Goal: Task Accomplishment & Management: Manage account settings

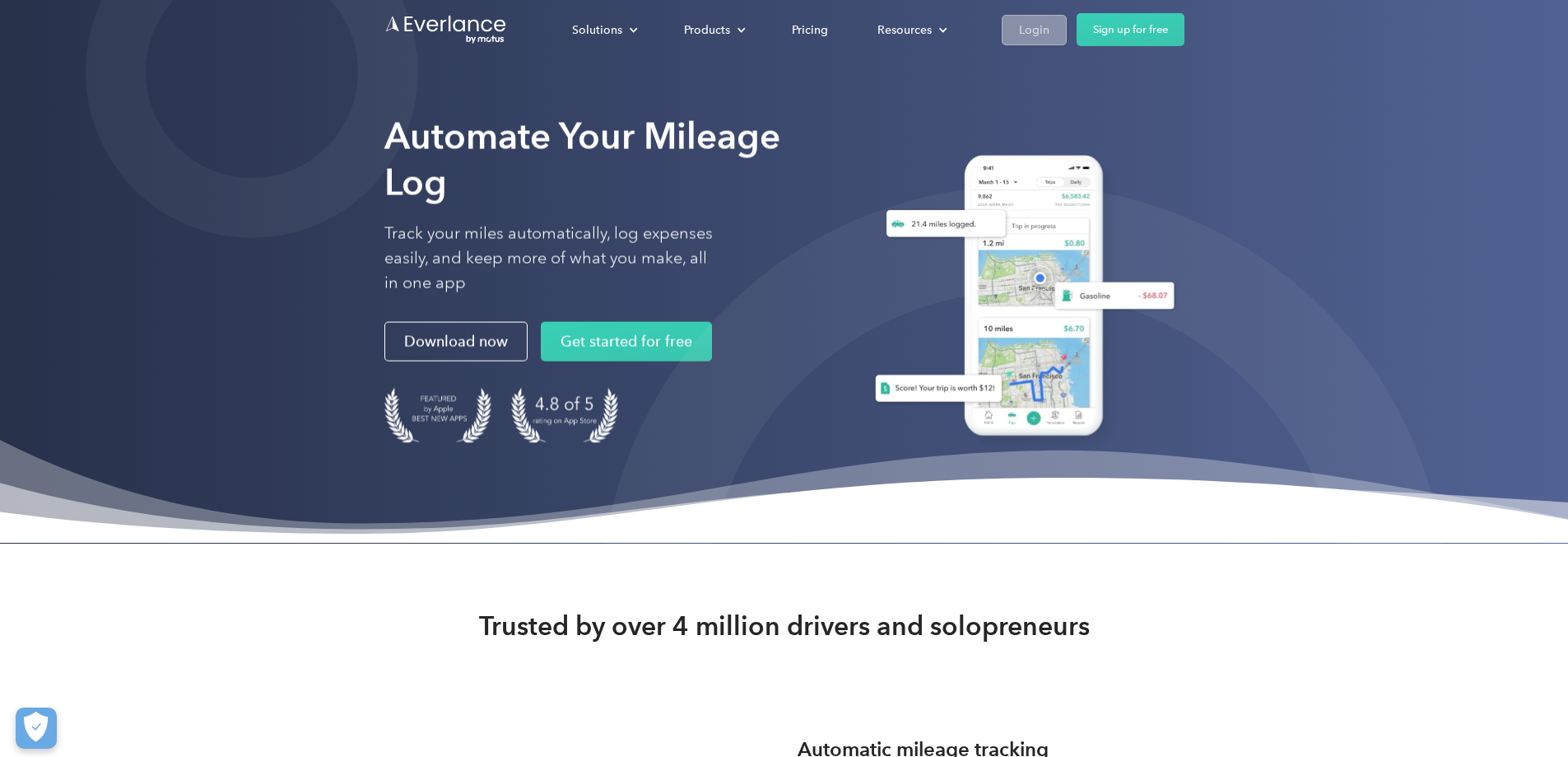
click at [1050, 25] on div "Login" at bounding box center [1035, 31] width 31 height 21
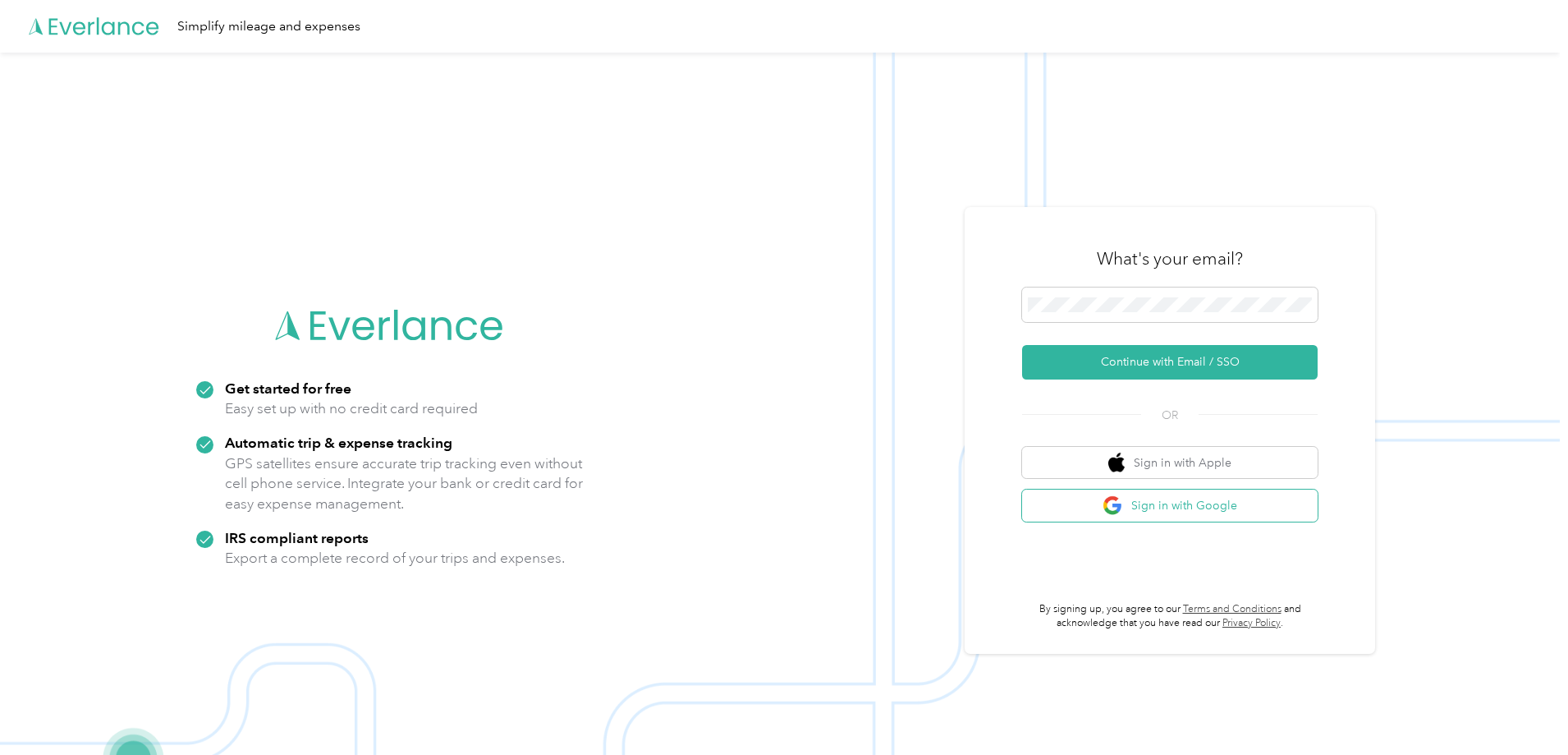
click at [1181, 510] on button "Sign in with Google" at bounding box center [1170, 506] width 295 height 32
click at [1166, 291] on span at bounding box center [1170, 305] width 295 height 34
click at [1192, 519] on button "Sign in with Google" at bounding box center [1170, 506] width 295 height 32
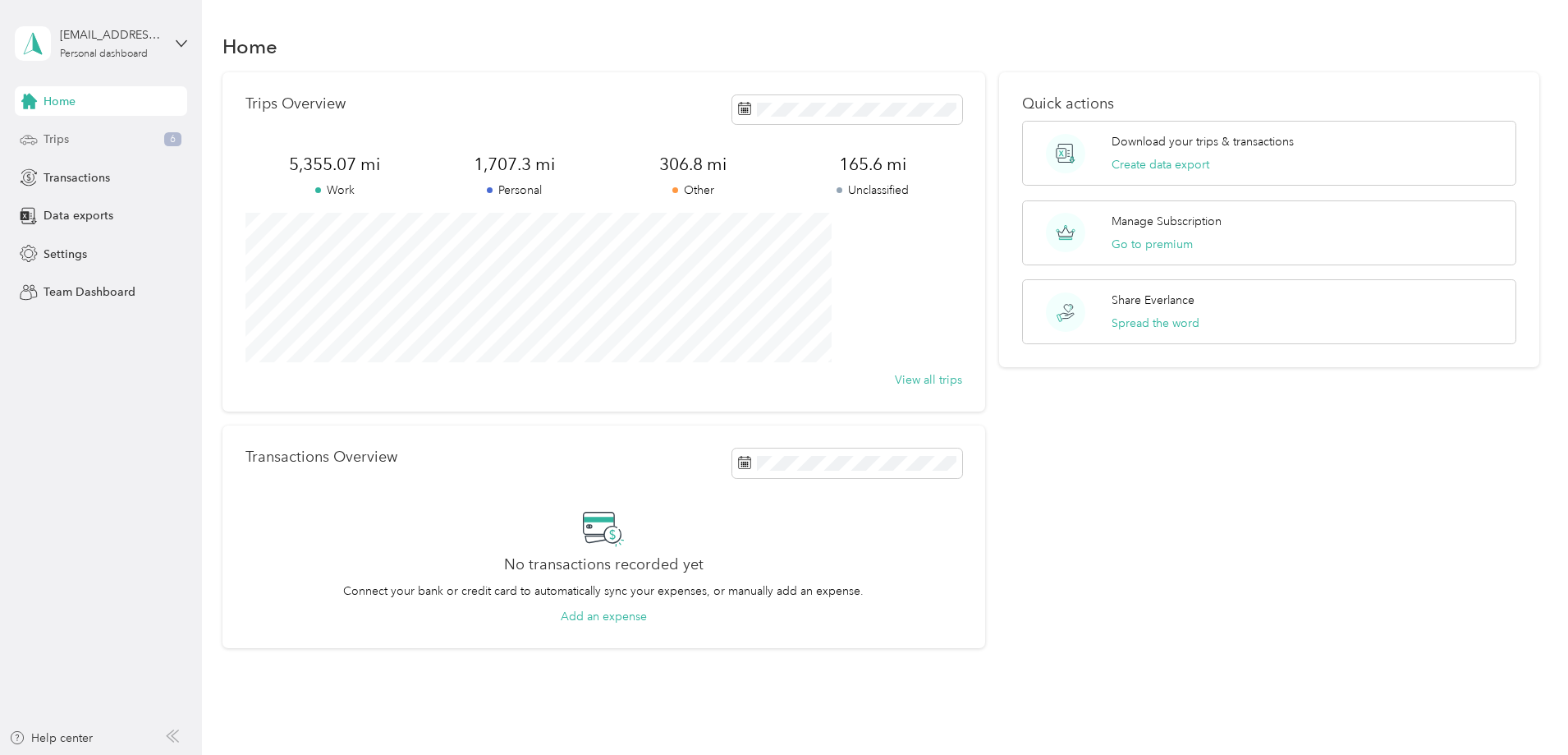
click at [94, 143] on div "Trips 6" at bounding box center [101, 139] width 172 height 30
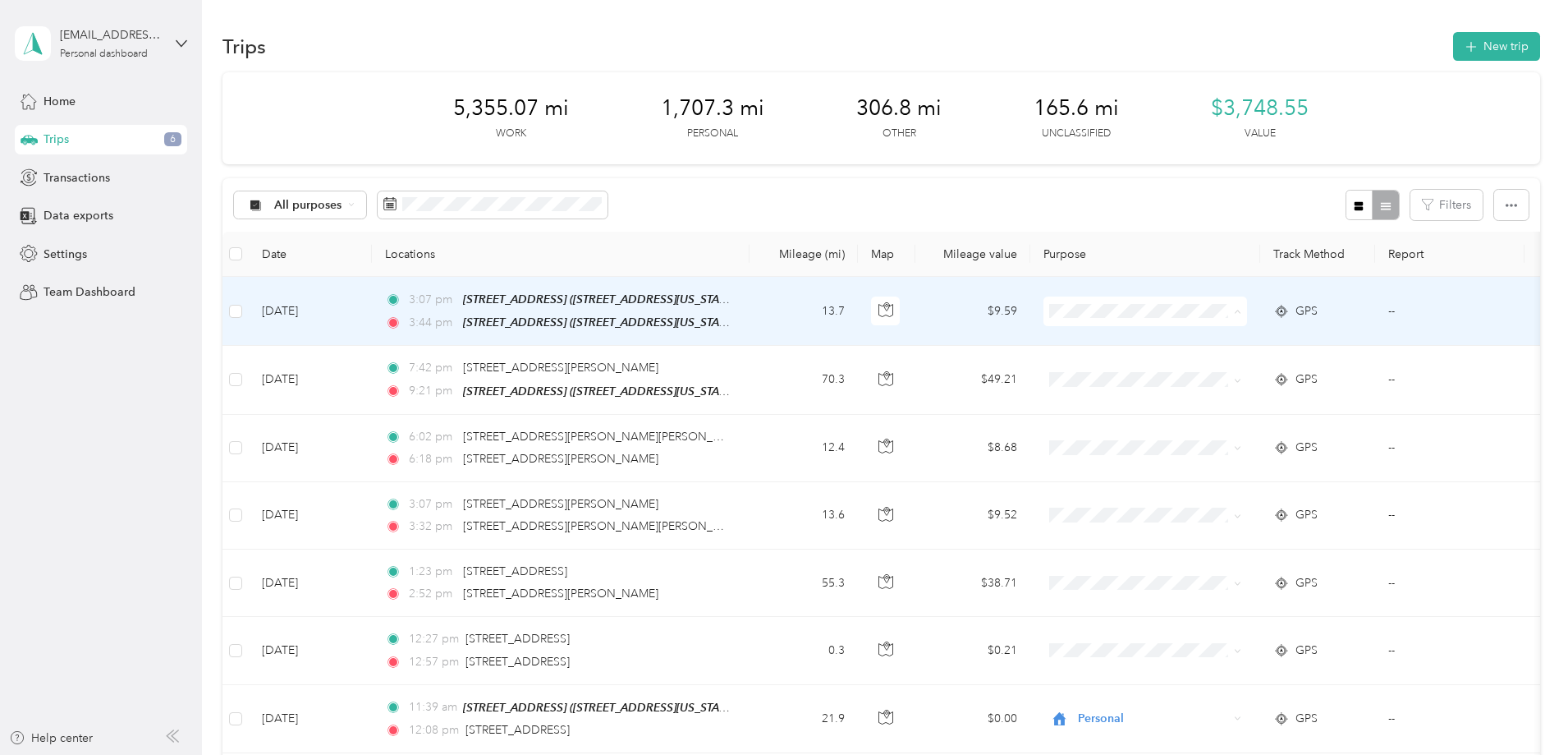
click at [1298, 360] on li "Personal" at bounding box center [1255, 369] width 204 height 29
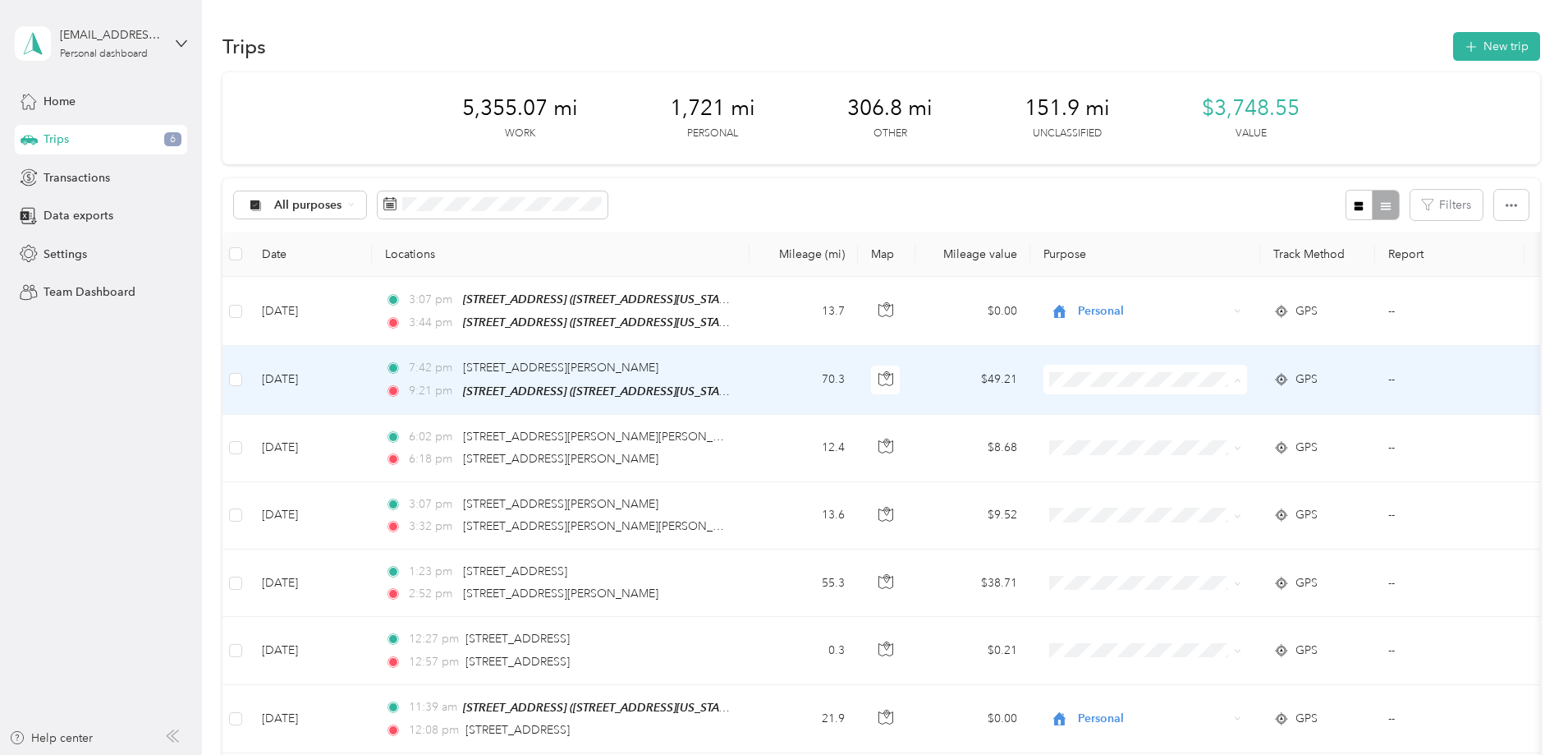
click at [1270, 524] on span "Other" at bounding box center [1270, 524] width 152 height 17
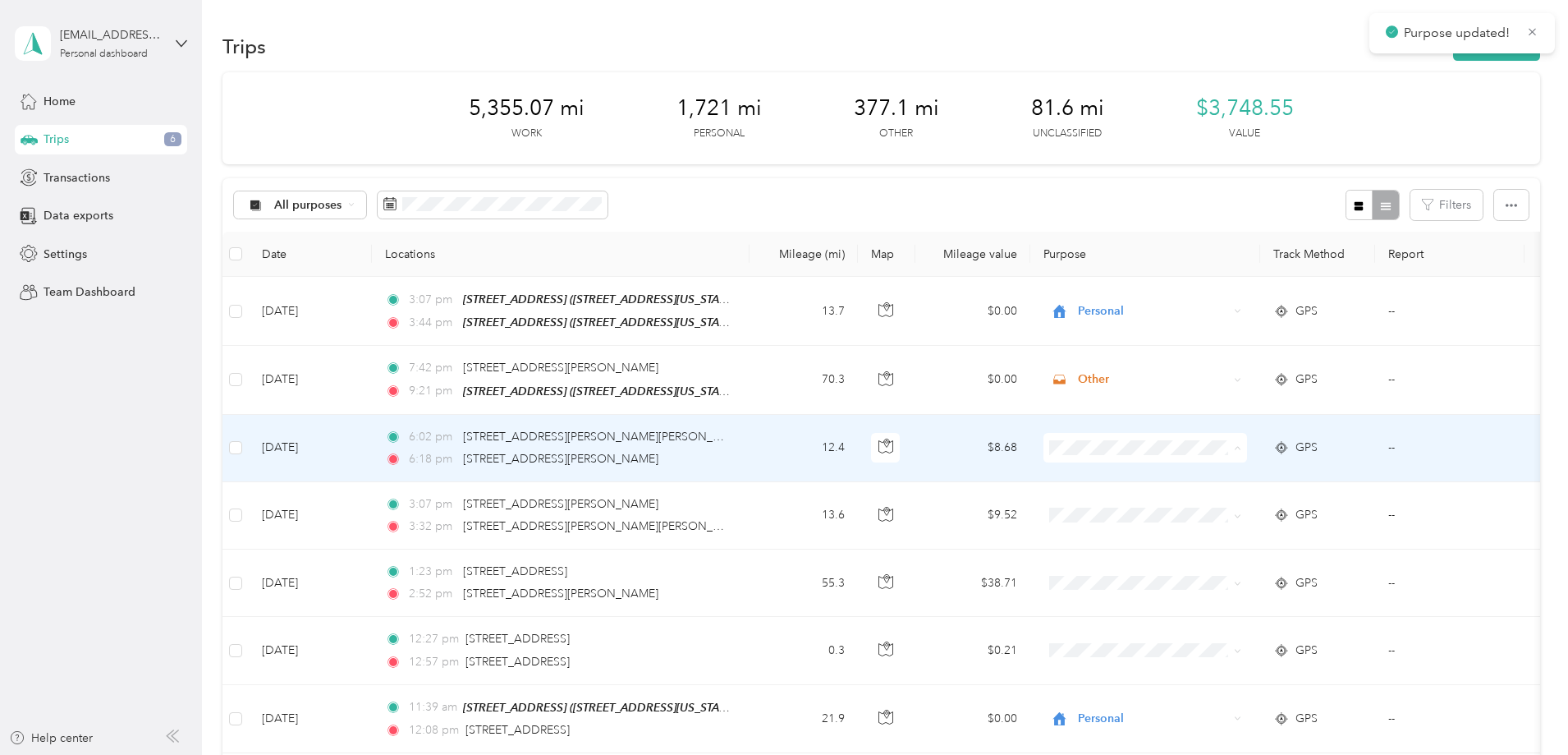
click at [1261, 586] on span "Other" at bounding box center [1270, 590] width 152 height 17
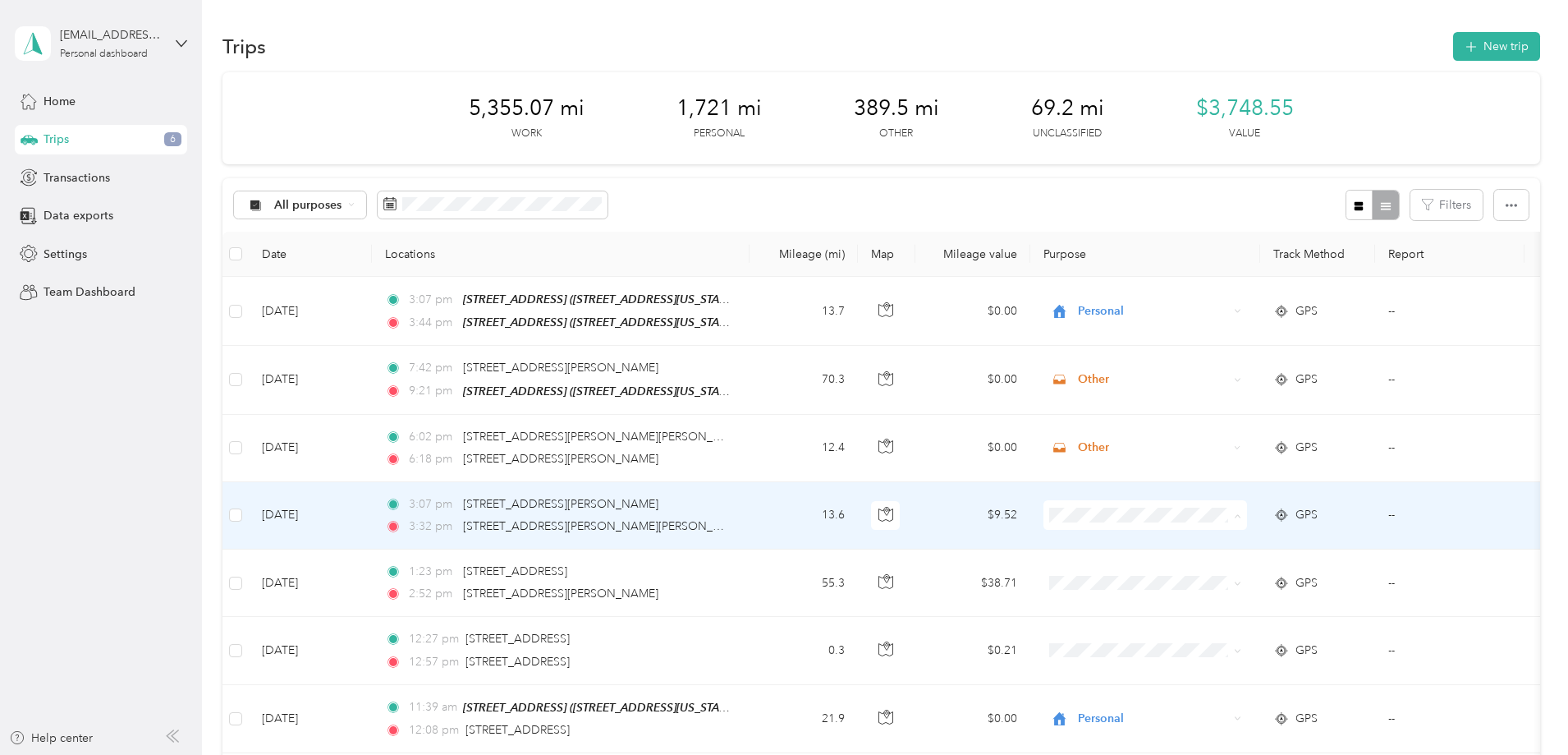
click at [1265, 393] on span "Other" at bounding box center [1270, 395] width 152 height 17
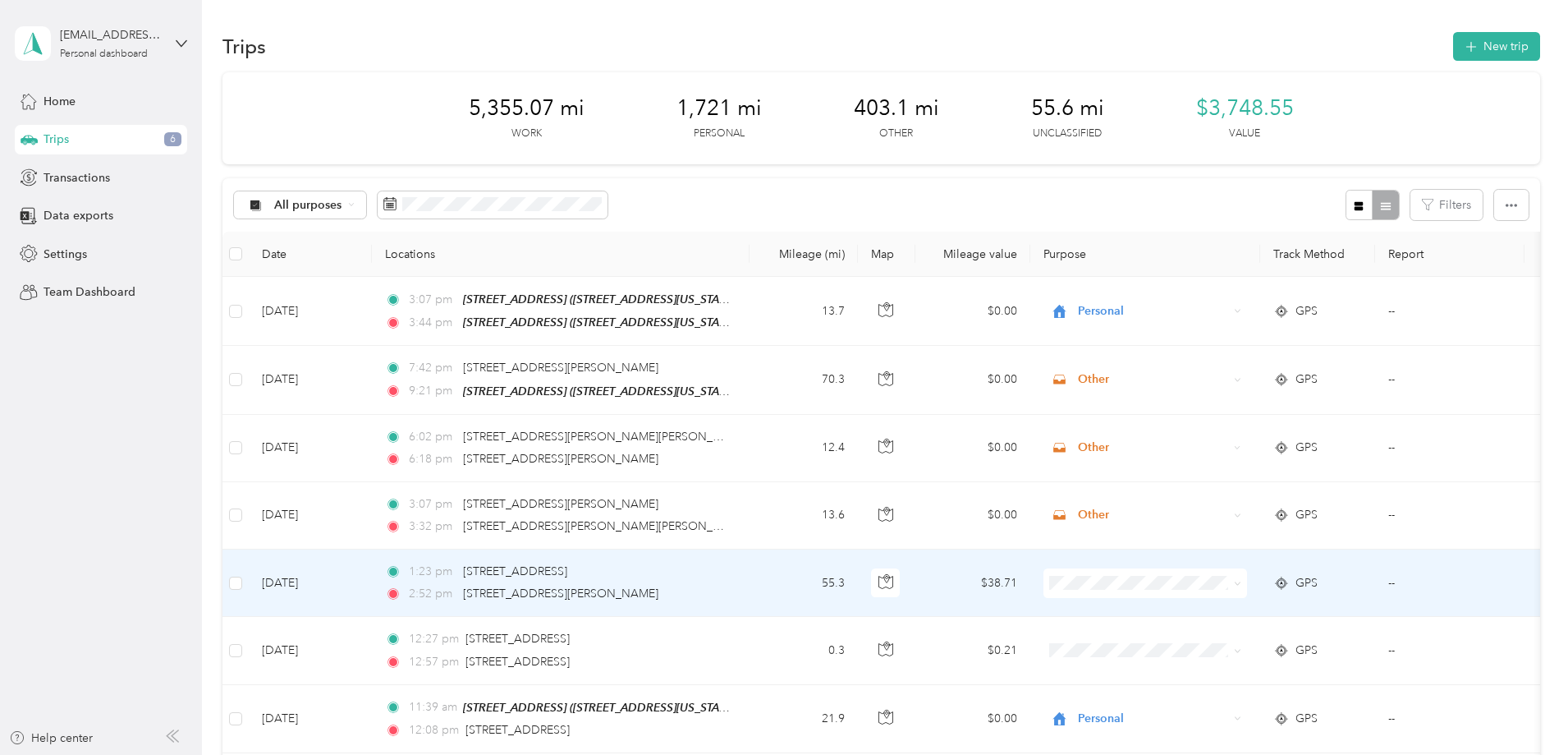
click at [1233, 587] on span at bounding box center [1145, 583] width 204 height 30
click at [1251, 467] on span "Other" at bounding box center [1270, 464] width 152 height 17
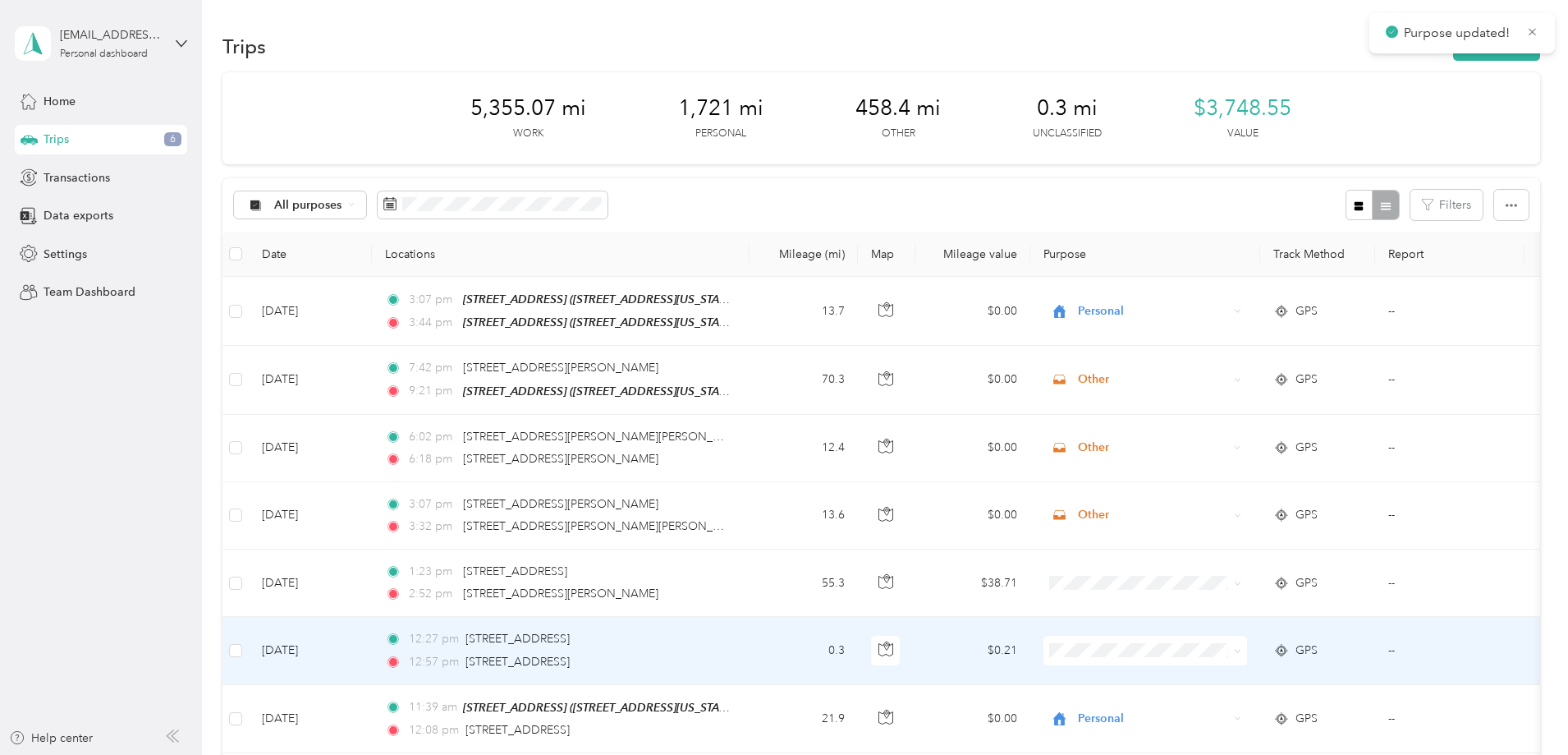
scroll to position [247, 0]
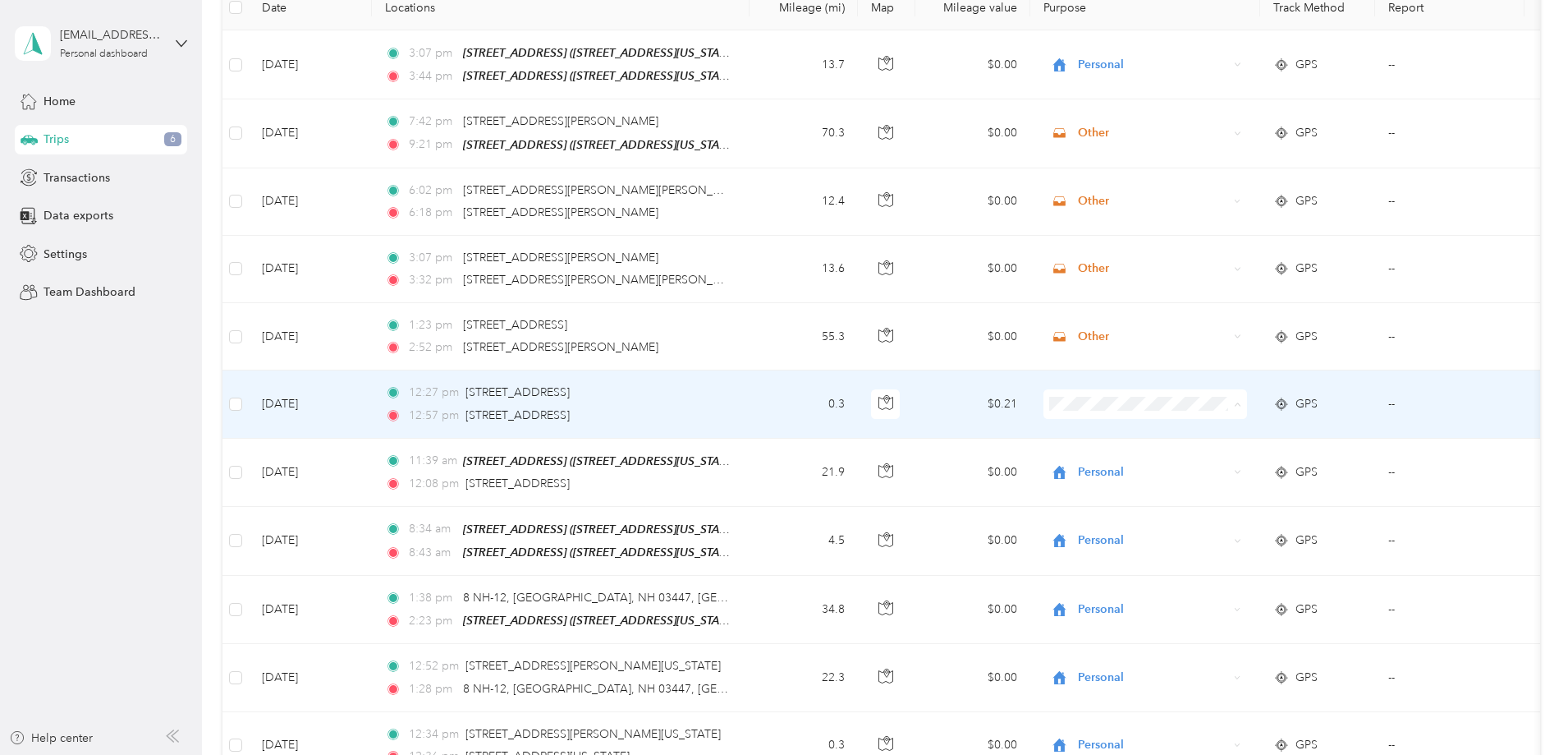
click at [1245, 467] on li "Personal" at bounding box center [1255, 461] width 204 height 29
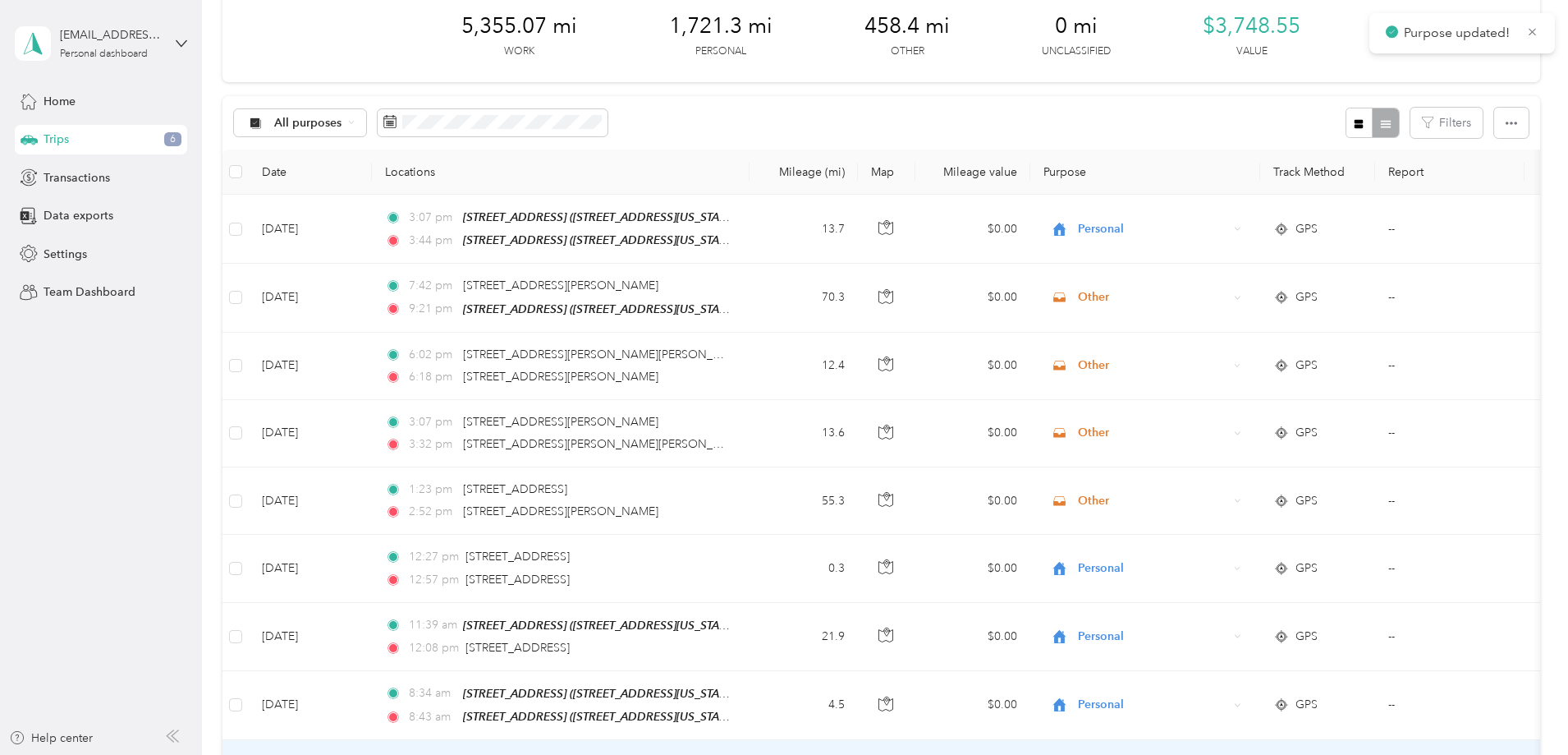
scroll to position [0, 0]
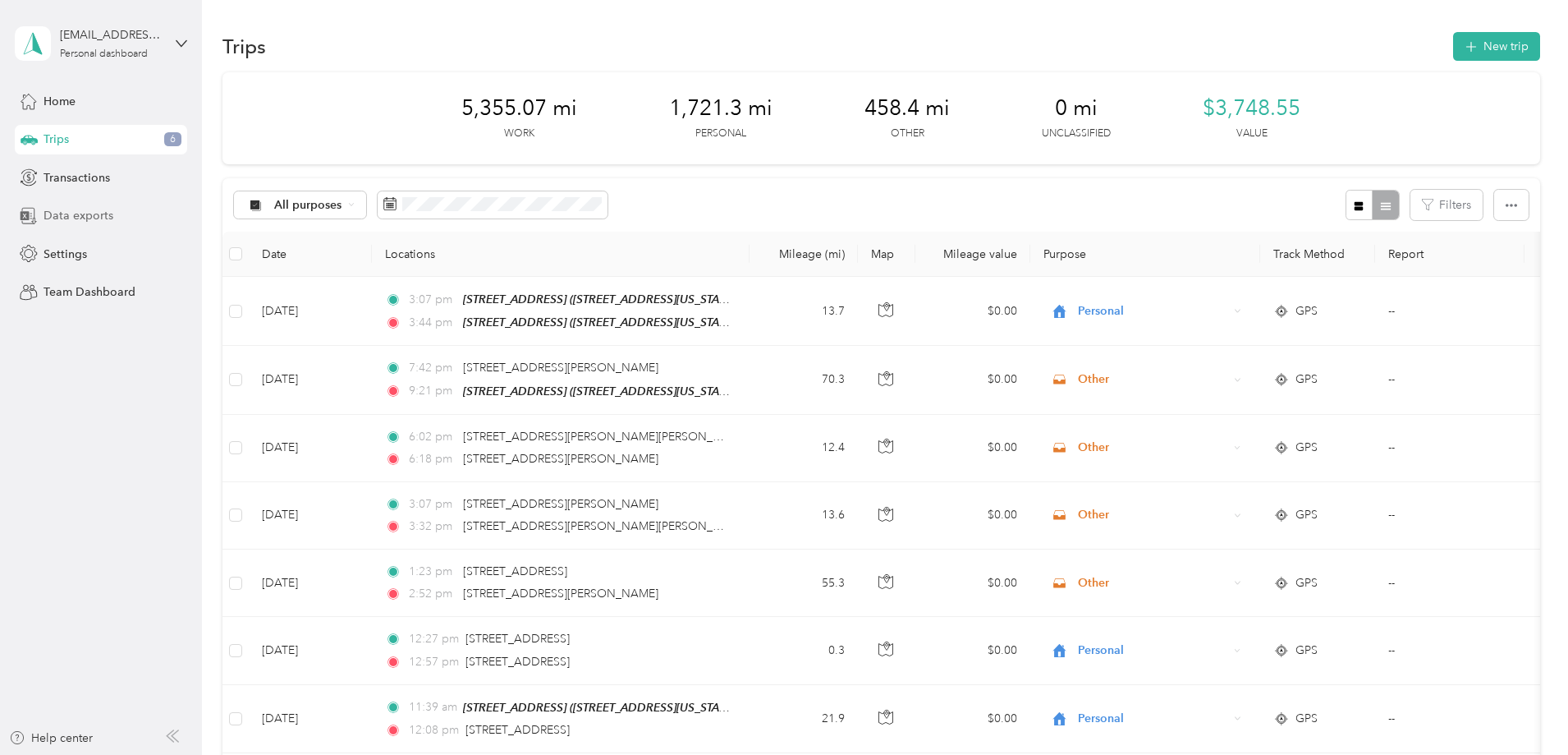
click at [90, 217] on span "Data exports" at bounding box center [78, 215] width 69 height 17
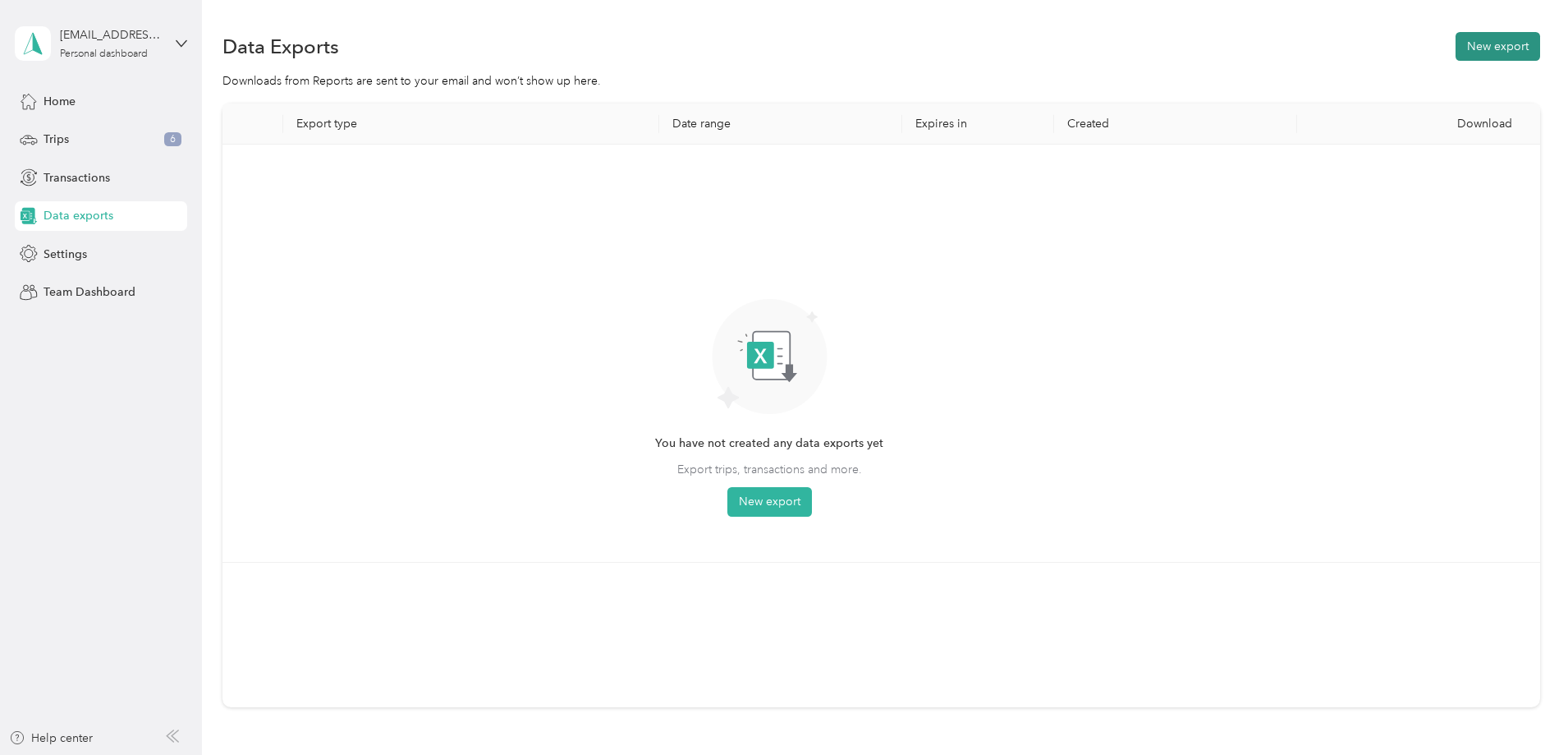
click at [1456, 55] on button "New export" at bounding box center [1498, 47] width 85 height 29
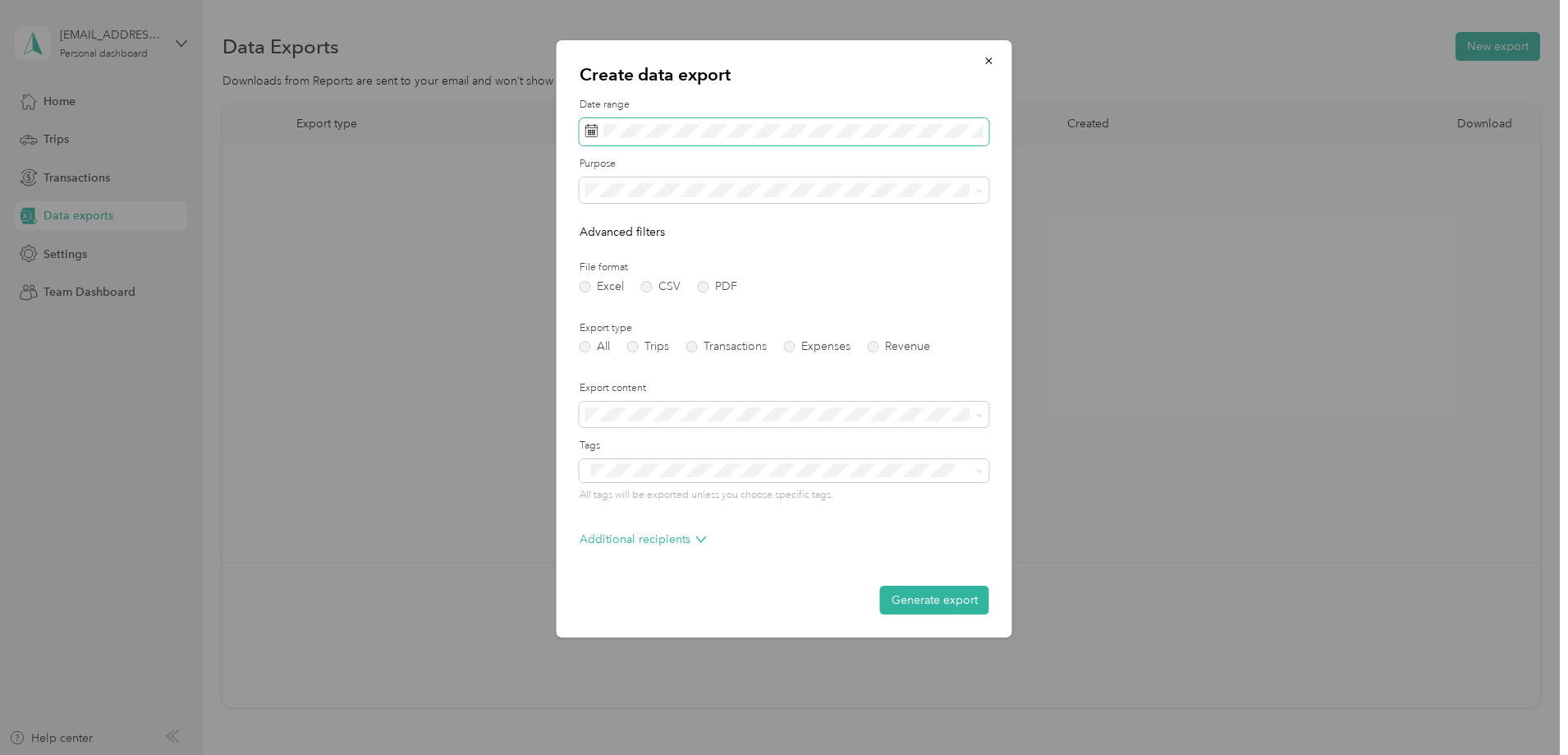
click at [769, 140] on span at bounding box center [784, 131] width 409 height 28
click at [600, 234] on div "[DATE]" at bounding box center [665, 226] width 171 height 30
click at [605, 230] on icon at bounding box center [607, 226] width 16 height 16
click at [713, 283] on div "1" at bounding box center [707, 283] width 21 height 21
click at [607, 416] on div "31" at bounding box center [602, 412] width 21 height 21
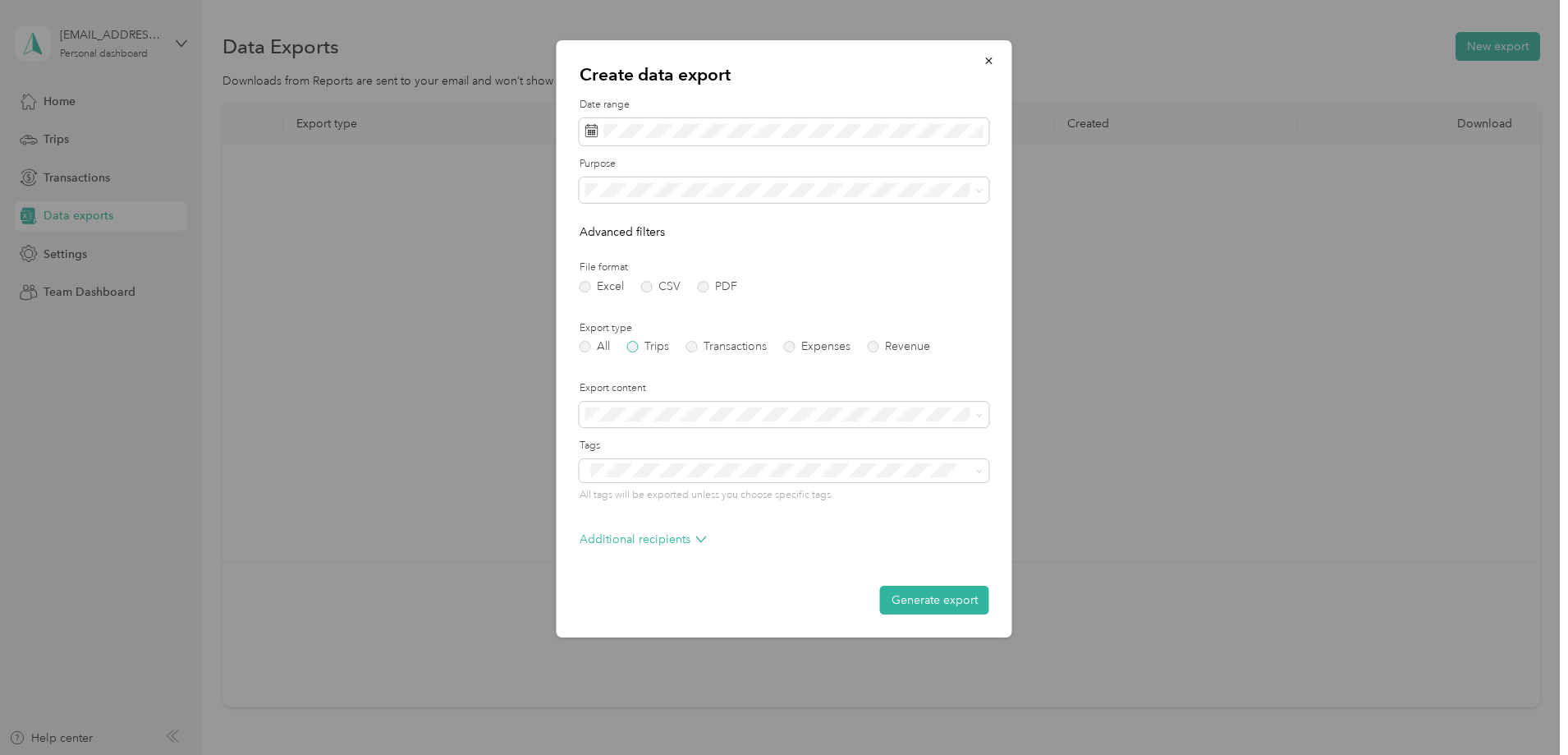
click at [656, 346] on label "Trips" at bounding box center [648, 347] width 42 height 11
click at [915, 591] on button "Generate export" at bounding box center [934, 600] width 109 height 29
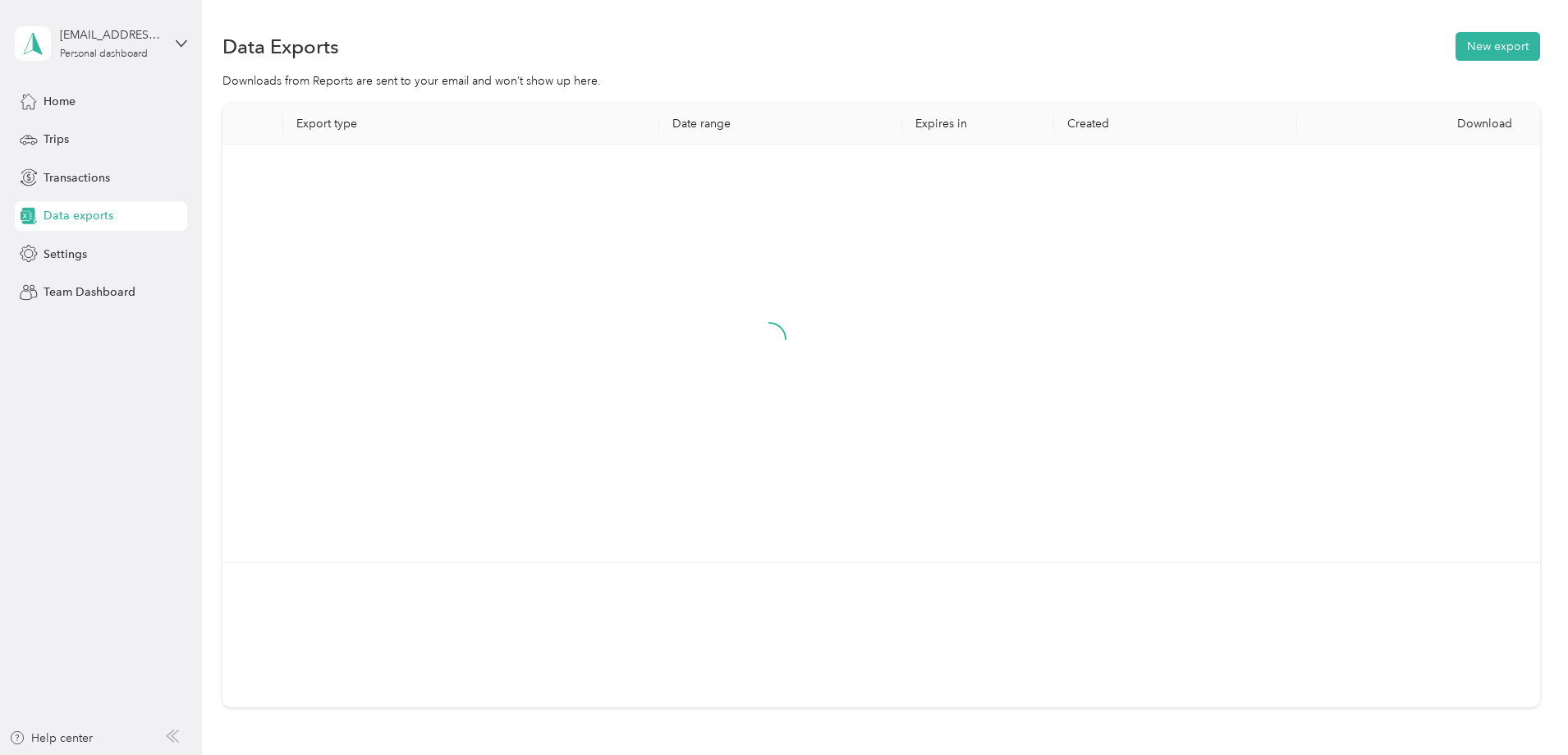
click at [1173, 65] on section "Data Exports New export Downloads from Reports are sent to your email and won’t…" at bounding box center [882, 396] width 1318 height 736
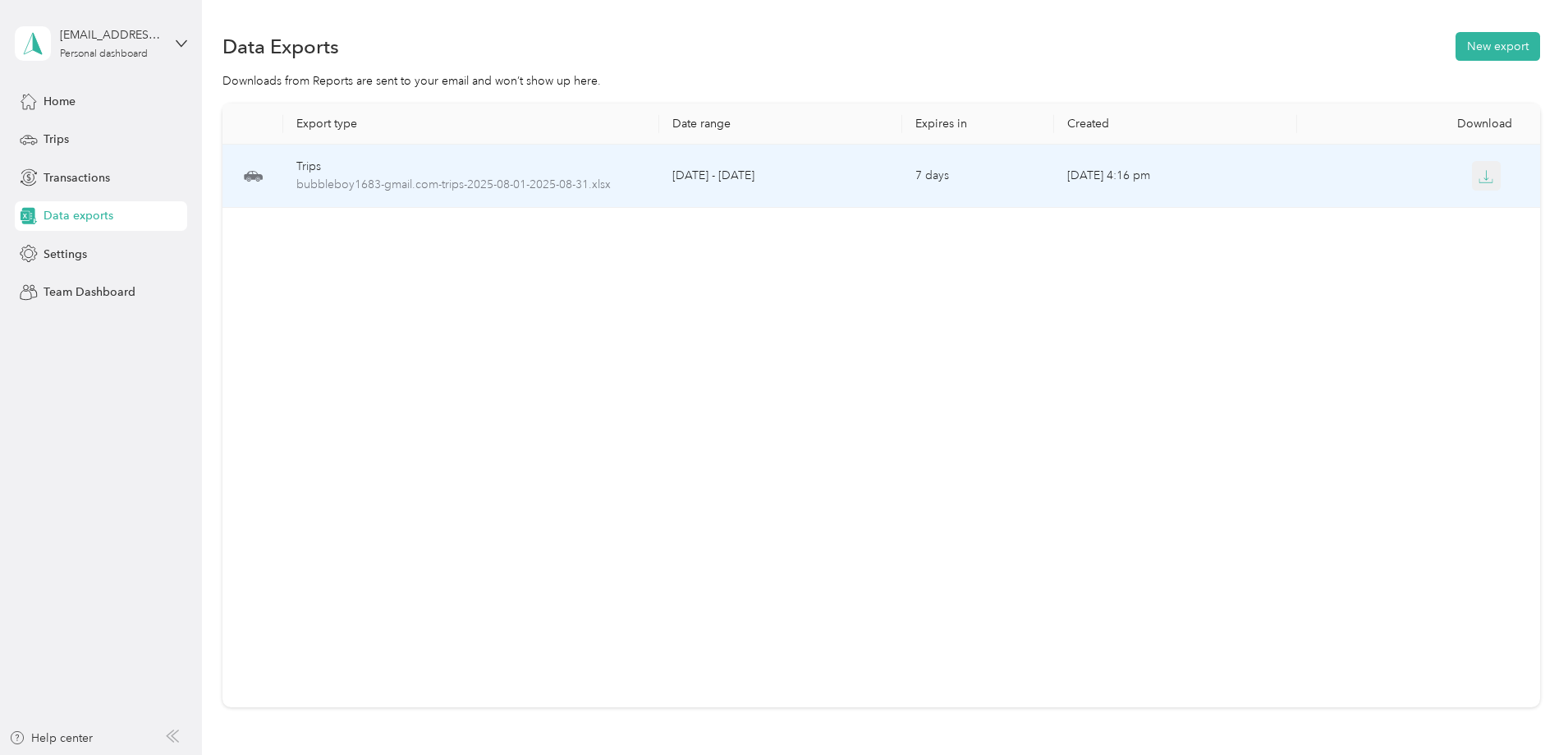
click at [1472, 177] on button "button" at bounding box center [1486, 175] width 30 height 30
